Goal: Transaction & Acquisition: Book appointment/travel/reservation

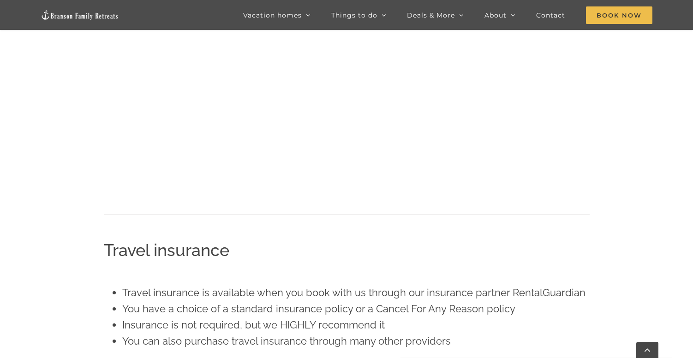
scroll to position [715, 0]
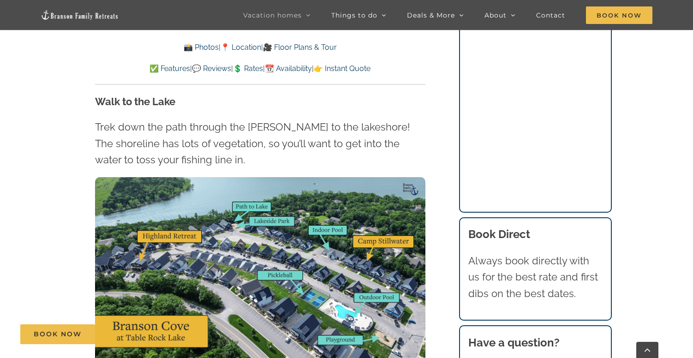
scroll to position [2680, 0]
click at [302, 177] on img at bounding box center [260, 270] width 331 height 186
click at [288, 184] on img at bounding box center [260, 270] width 331 height 186
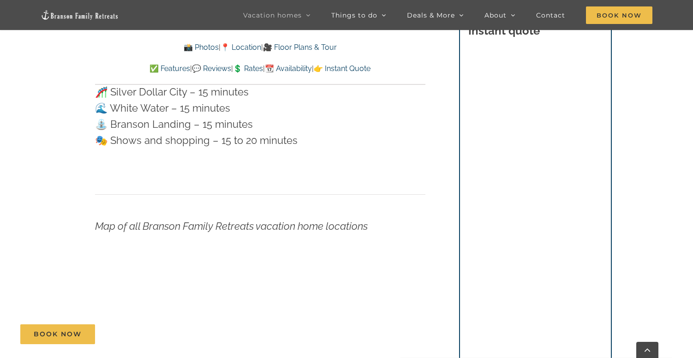
scroll to position [3207, 0]
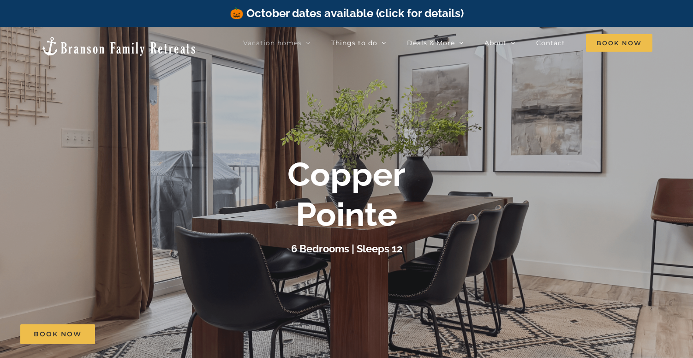
click at [323, 163] on b "Copper Pointe" at bounding box center [347, 194] width 118 height 79
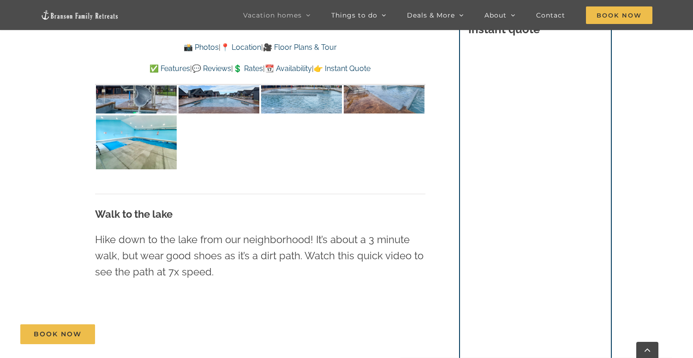
scroll to position [2196, 0]
click at [171, 252] on p "Hike down to the lake from our neighborhood! It’s about a 3 minute walk, but we…" at bounding box center [260, 256] width 331 height 49
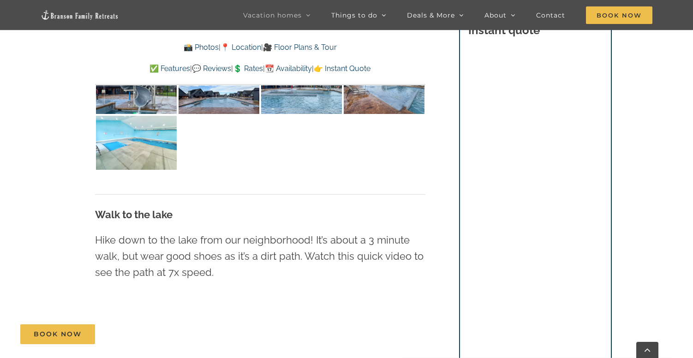
click at [139, 127] on img at bounding box center [136, 143] width 81 height 54
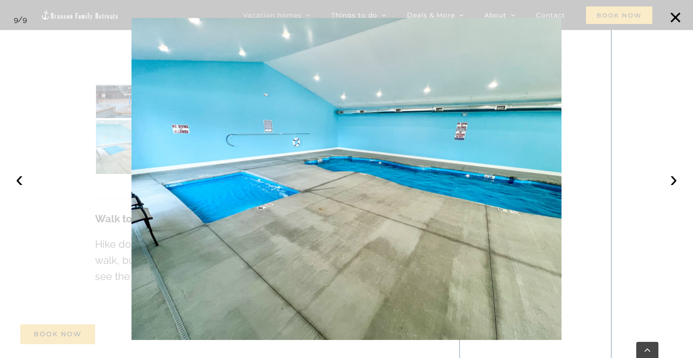
scroll to position [2192, 0]
click at [671, 184] on button "›" at bounding box center [674, 179] width 20 height 20
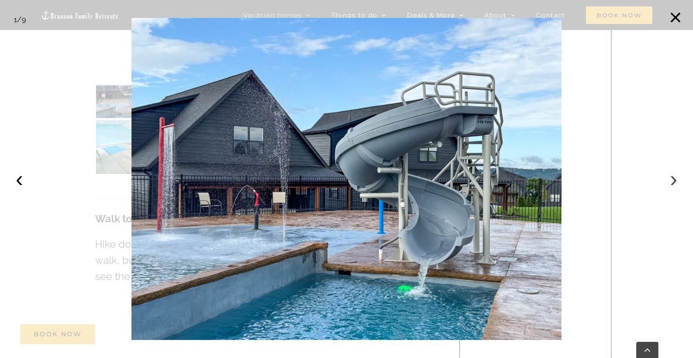
click at [671, 185] on button "›" at bounding box center [674, 179] width 20 height 20
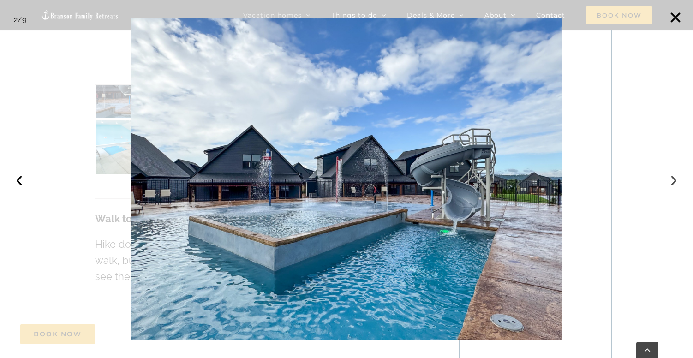
click at [671, 185] on button "›" at bounding box center [674, 179] width 20 height 20
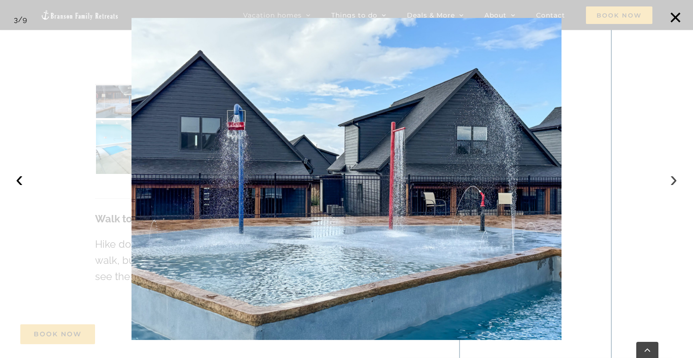
click at [671, 185] on button "›" at bounding box center [674, 179] width 20 height 20
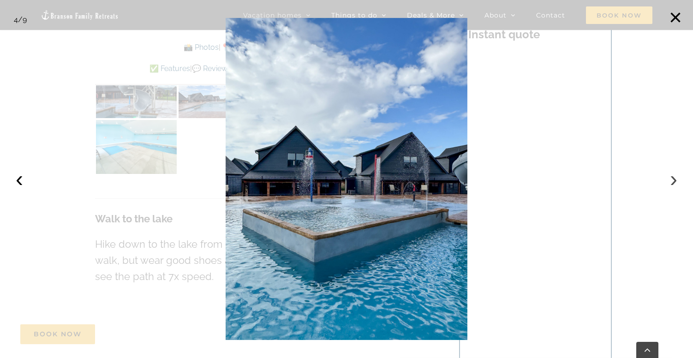
click at [671, 185] on button "›" at bounding box center [674, 179] width 20 height 20
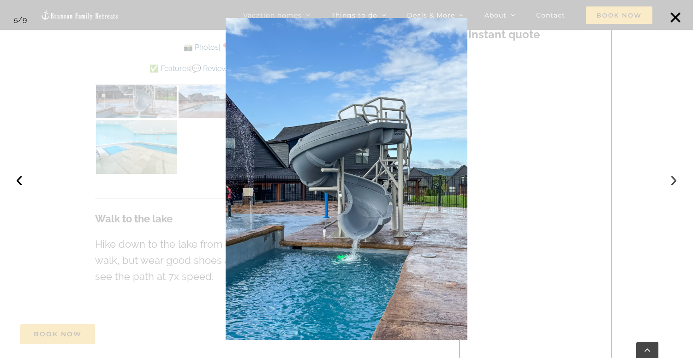
click at [671, 185] on button "›" at bounding box center [674, 179] width 20 height 20
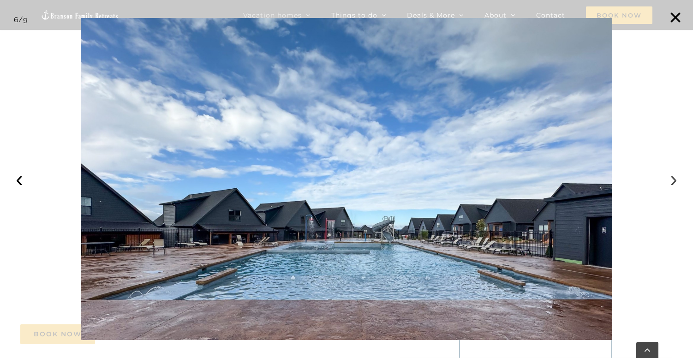
click at [672, 185] on button "›" at bounding box center [674, 179] width 20 height 20
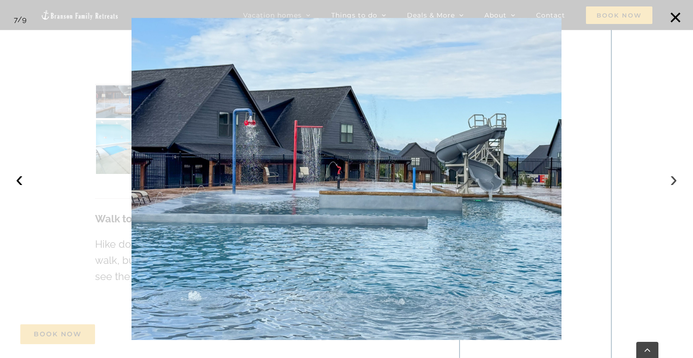
click at [672, 185] on button "›" at bounding box center [674, 179] width 20 height 20
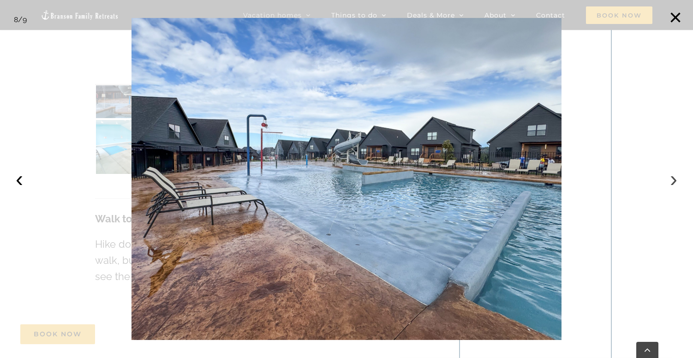
click at [672, 185] on button "›" at bounding box center [674, 179] width 20 height 20
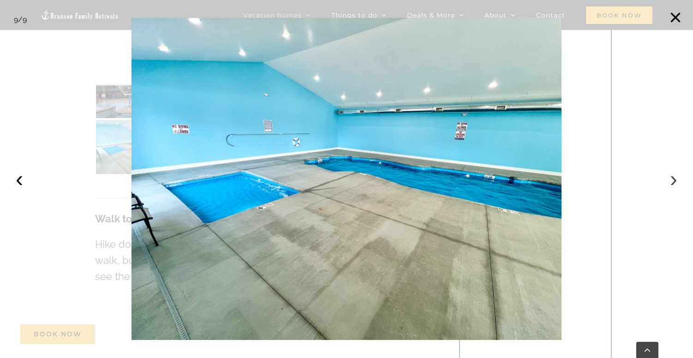
click at [672, 185] on button "›" at bounding box center [674, 179] width 20 height 20
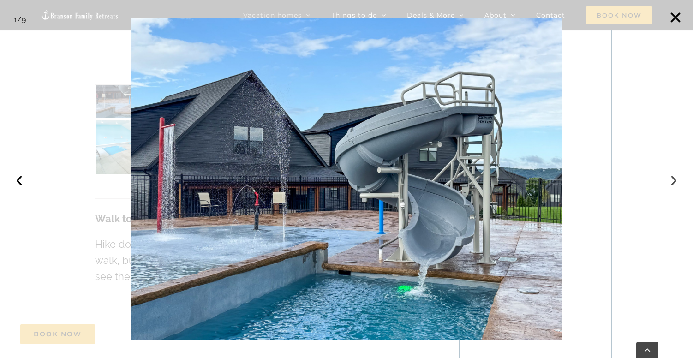
click at [672, 185] on button "›" at bounding box center [674, 179] width 20 height 20
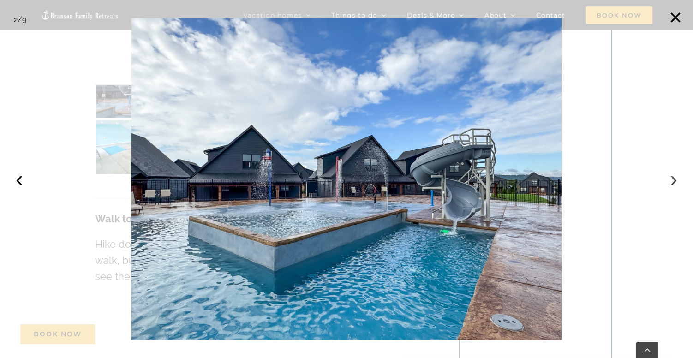
click at [672, 185] on button "›" at bounding box center [674, 179] width 20 height 20
